Goal: Find specific page/section: Find specific page/section

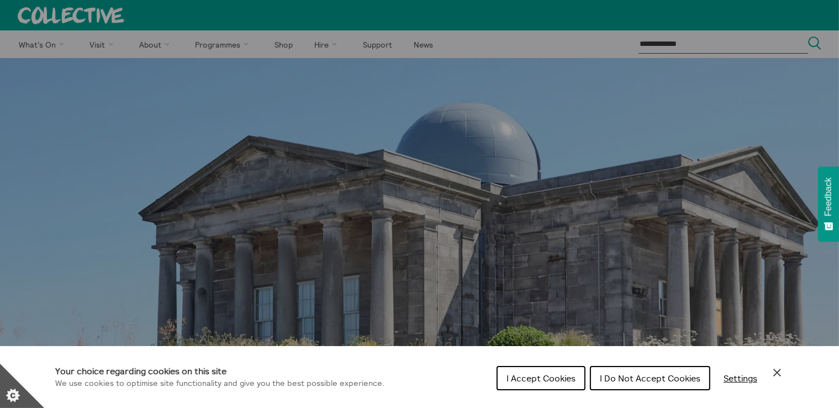
click at [561, 386] on button "I Accept Cookies" at bounding box center [541, 378] width 89 height 24
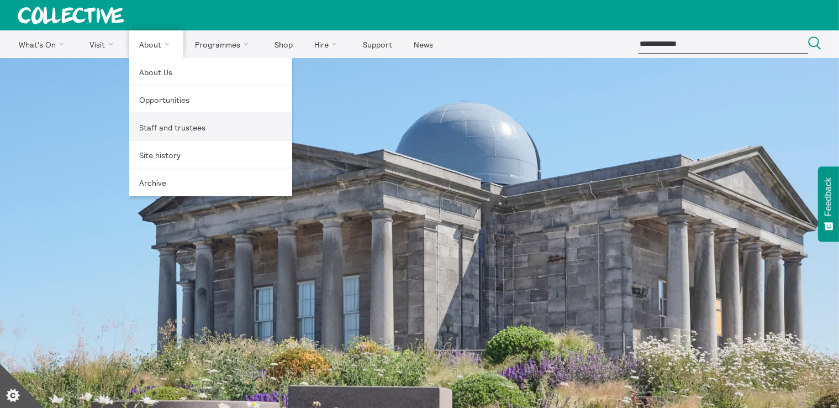
click at [159, 125] on link "Staff and trustees" at bounding box center [210, 127] width 163 height 28
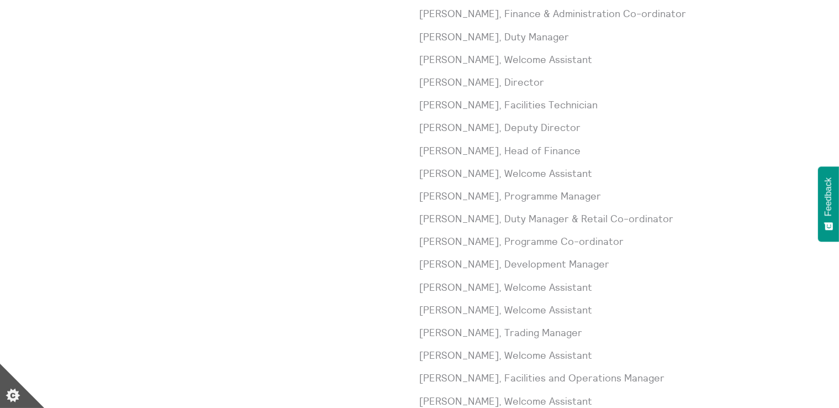
scroll to position [512, 0]
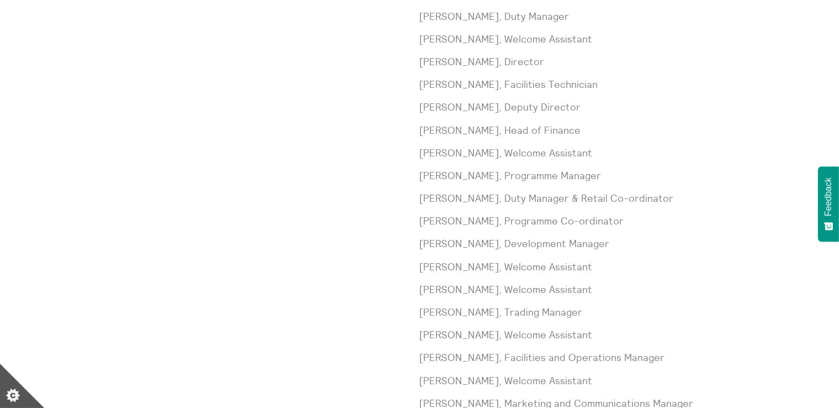
click at [413, 228] on div "Staff" at bounding box center [227, 198] width 384 height 514
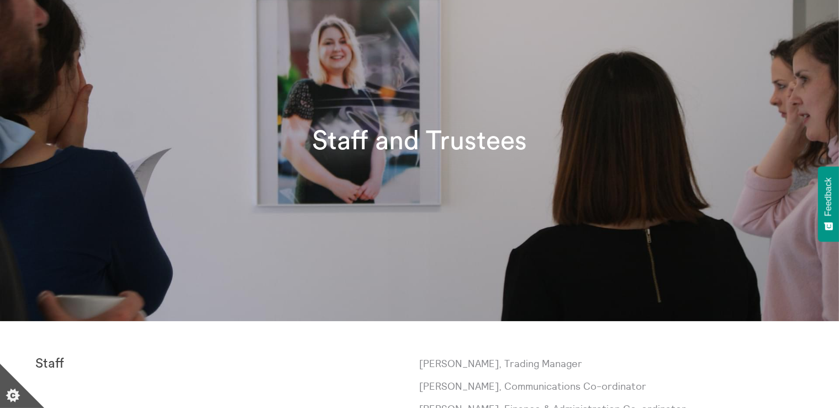
scroll to position [0, 0]
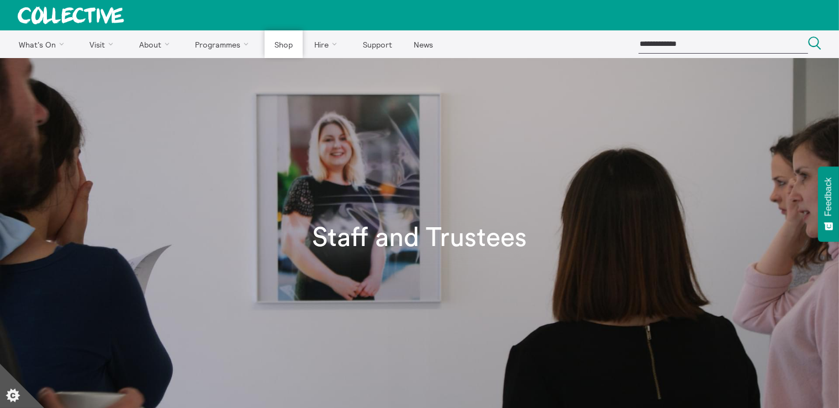
click at [285, 51] on link "Shop" at bounding box center [284, 44] width 38 height 28
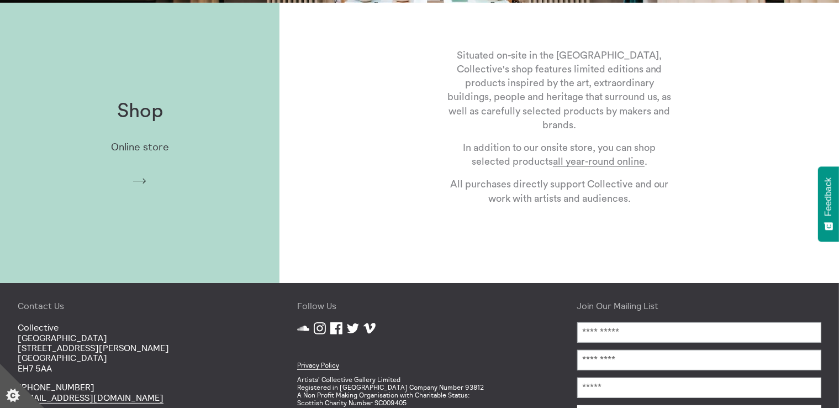
scroll to position [418, 0]
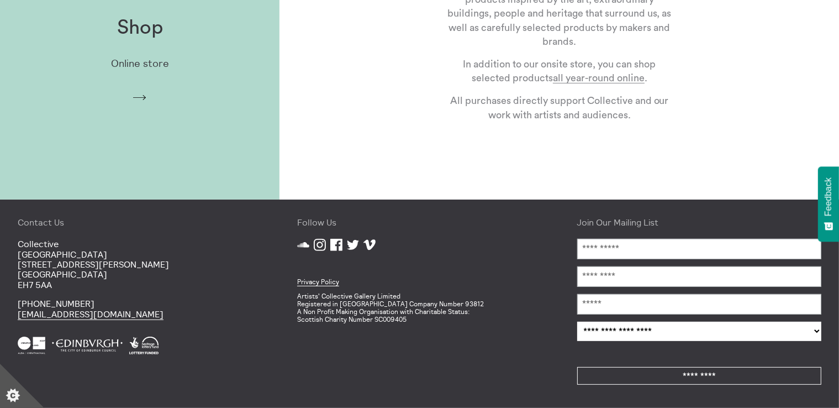
click at [192, 118] on div "Shop Online store Arrow" at bounding box center [140, 60] width 280 height 122
